Goal: Obtain resource: Download file/media

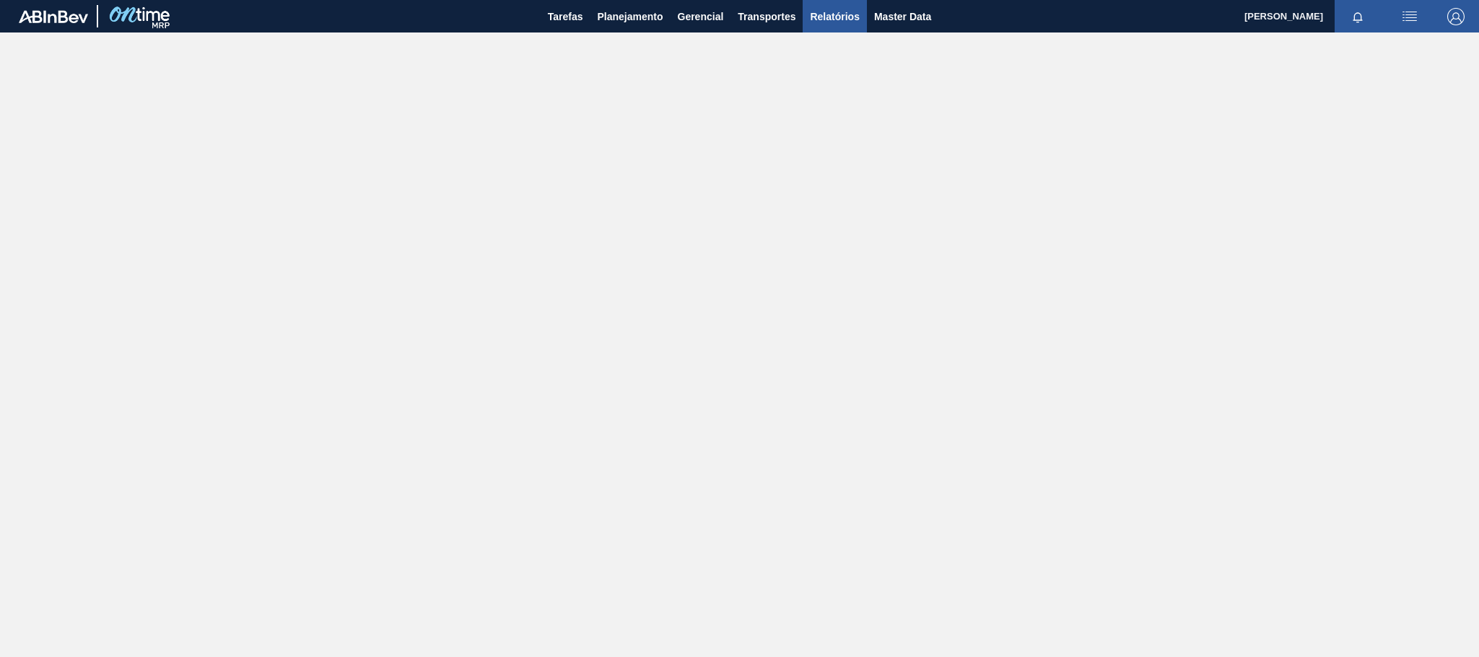
click at [834, 16] on span "Relatórios" at bounding box center [834, 16] width 49 height 17
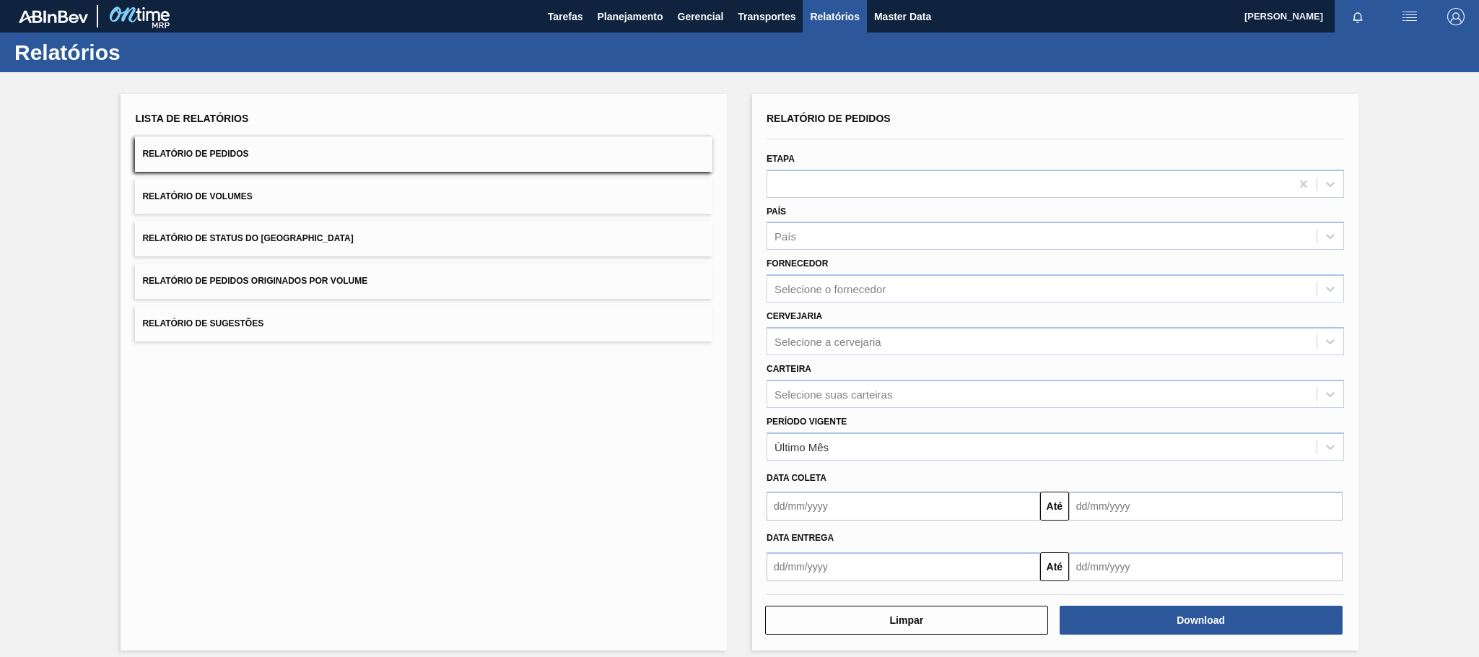
click at [264, 279] on span "Relatório de Pedidos Originados por Volume" at bounding box center [254, 281] width 225 height 10
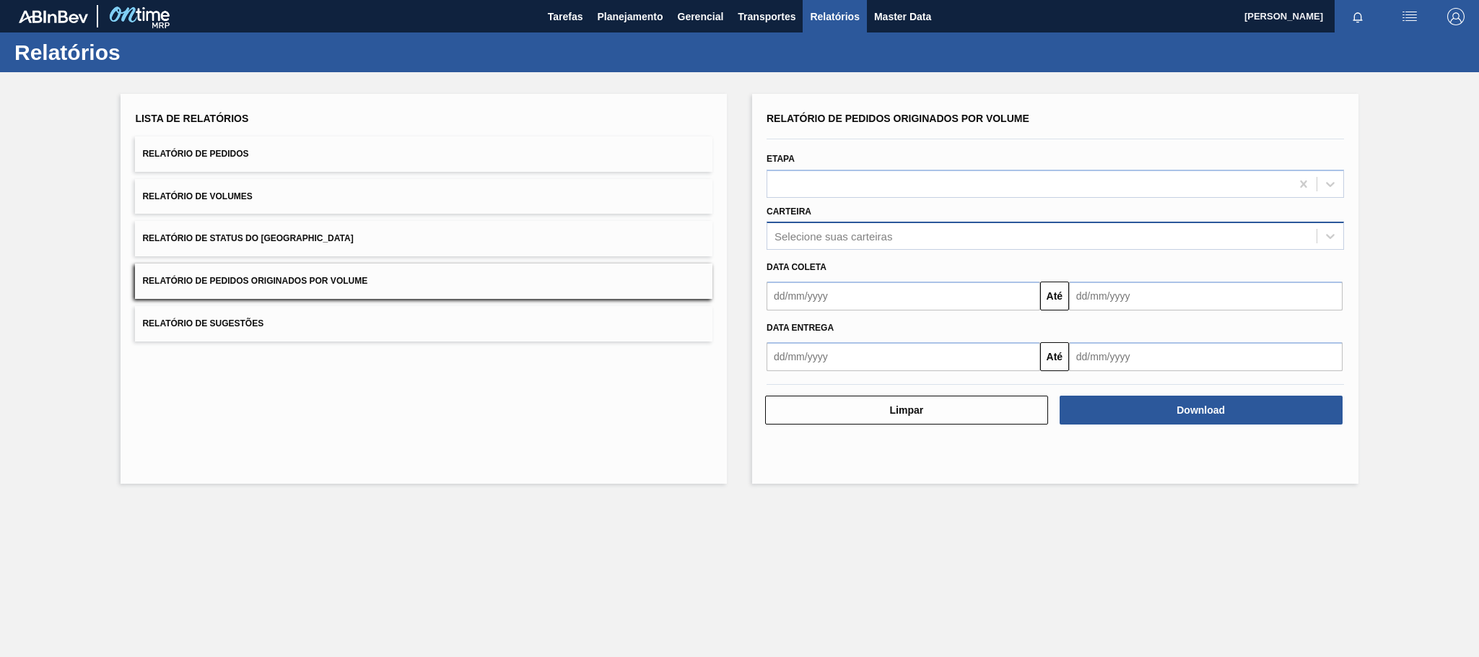
click at [791, 234] on div "Selecione suas carteiras" at bounding box center [834, 236] width 118 height 12
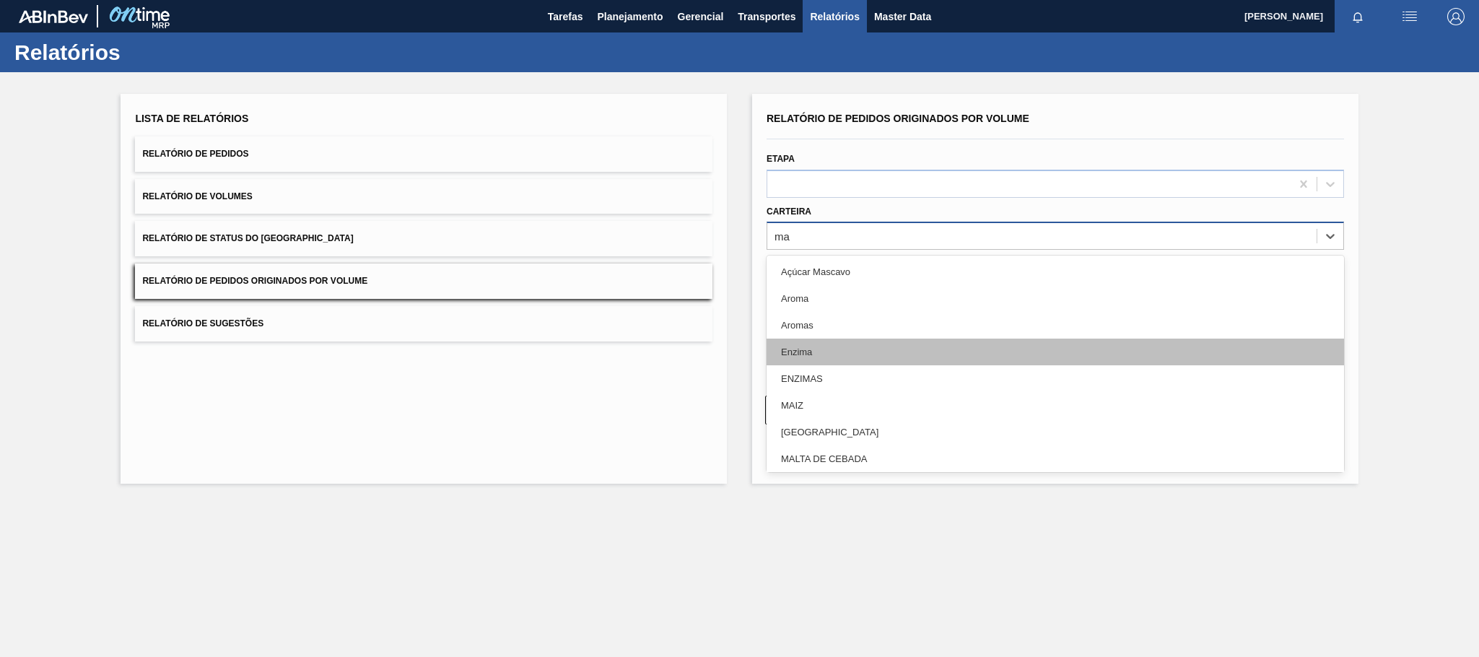
type input "mal"
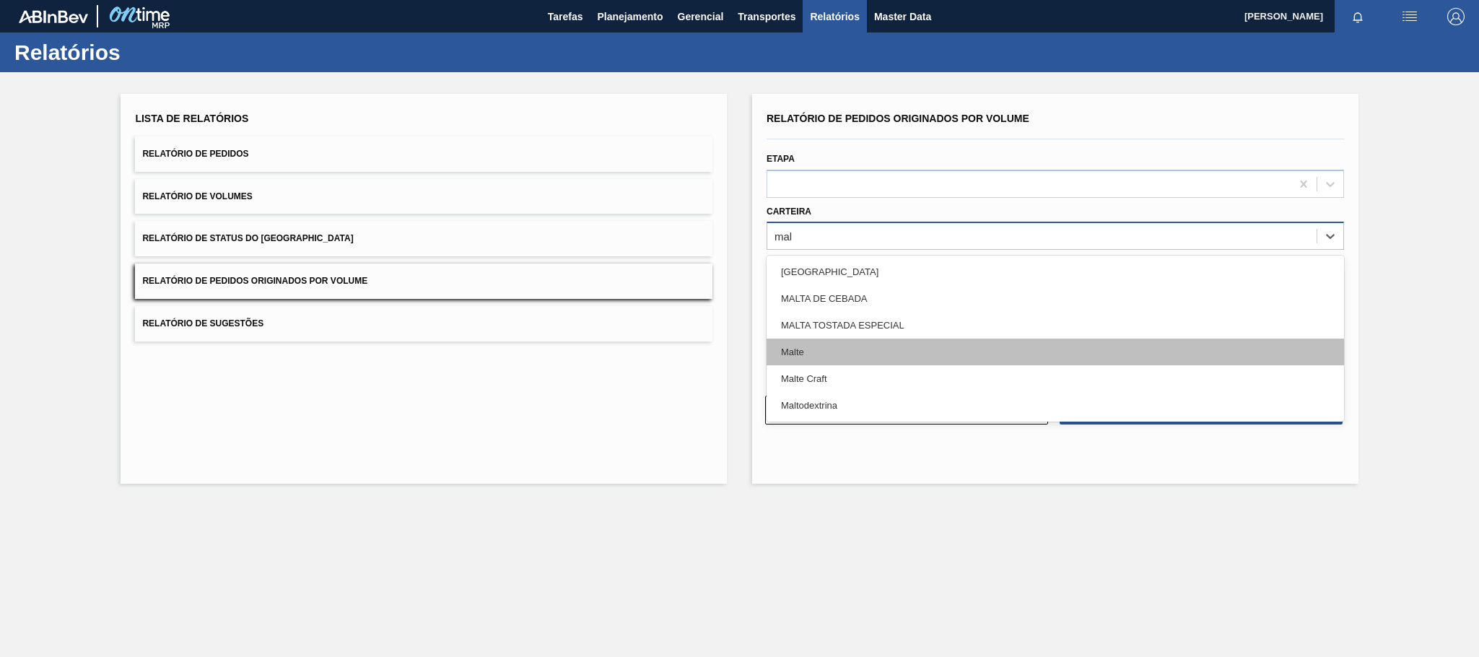
click at [806, 354] on div "Malte" at bounding box center [1055, 352] width 577 height 27
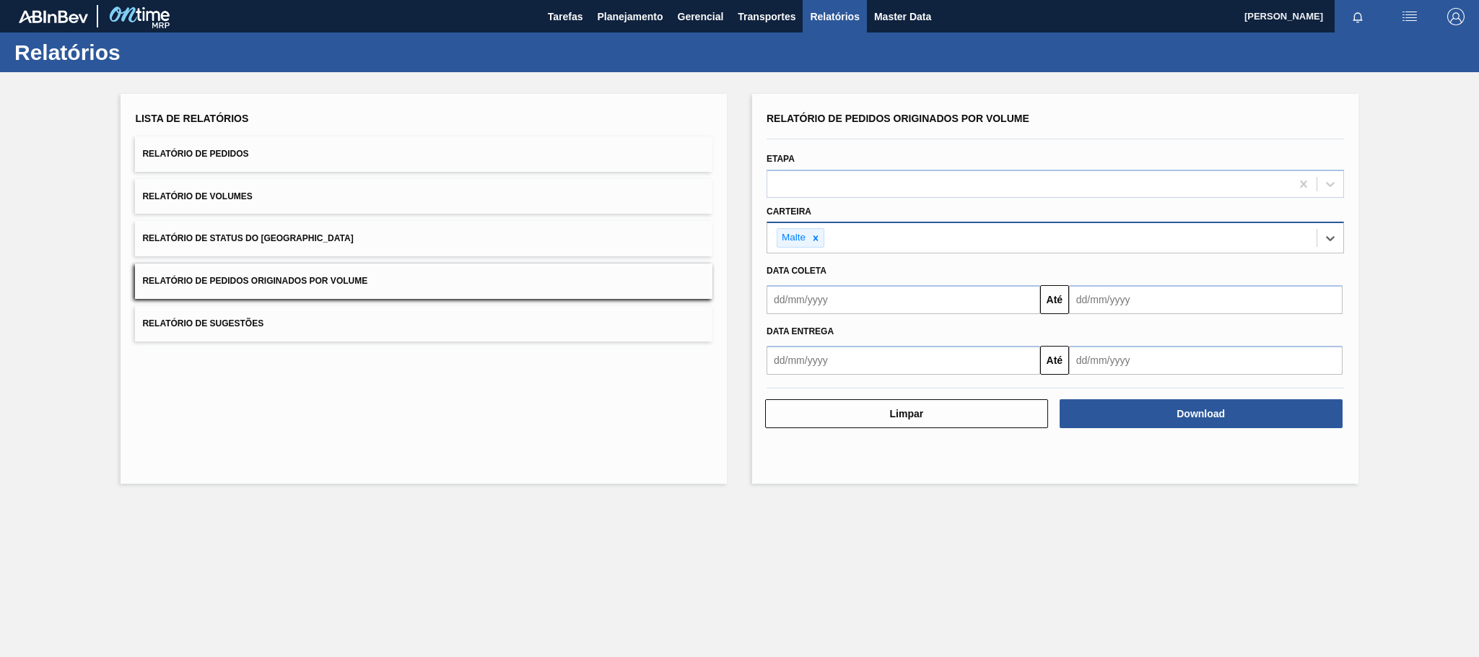
click at [828, 297] on input "text" at bounding box center [904, 299] width 274 height 29
type input "[DATE]"
click at [858, 382] on div "1" at bounding box center [853, 380] width 19 height 19
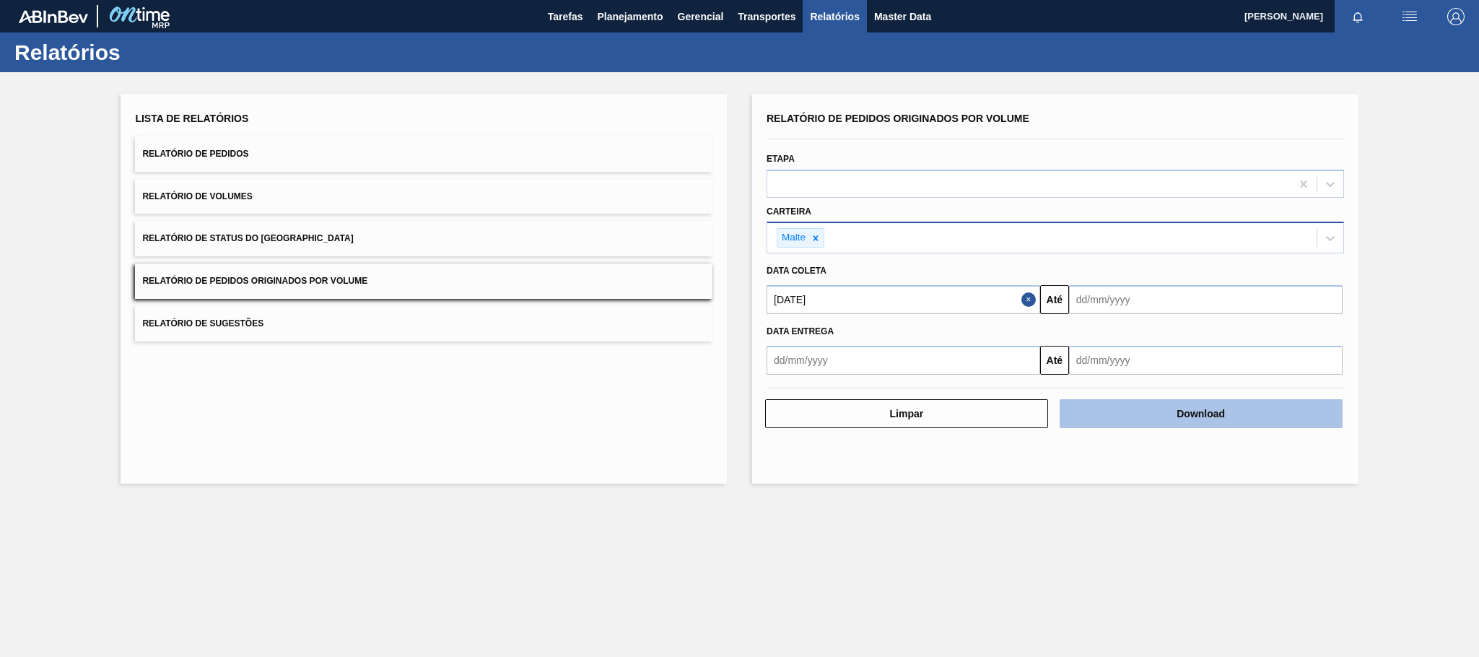
click at [1135, 418] on button "Download" at bounding box center [1201, 413] width 283 height 29
